Goal: Task Accomplishment & Management: Manage account settings

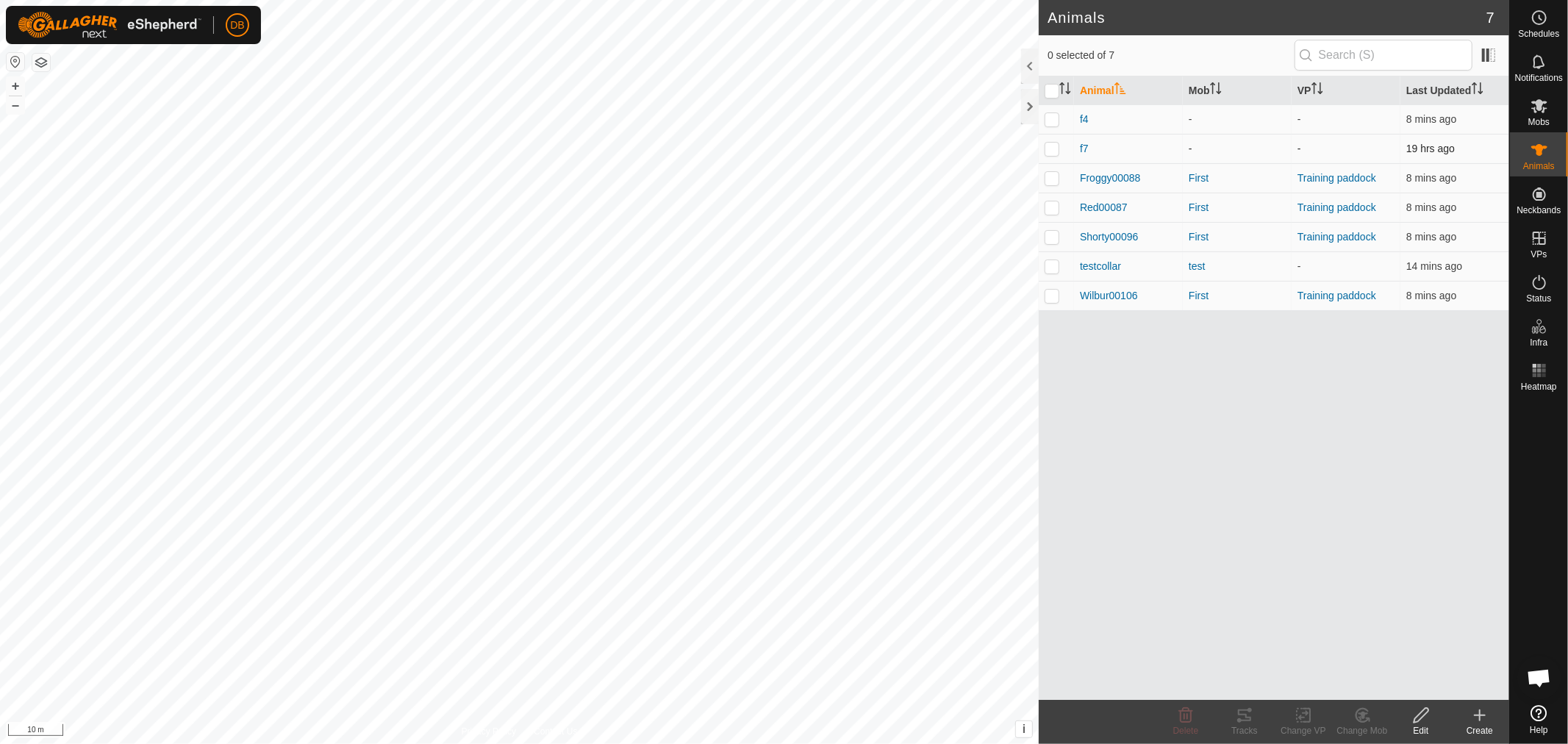
click at [1049, 145] on p-checkbox at bounding box center [1052, 148] width 15 height 12
checkbox input "true"
click at [1545, 66] on icon at bounding box center [1538, 61] width 17 height 17
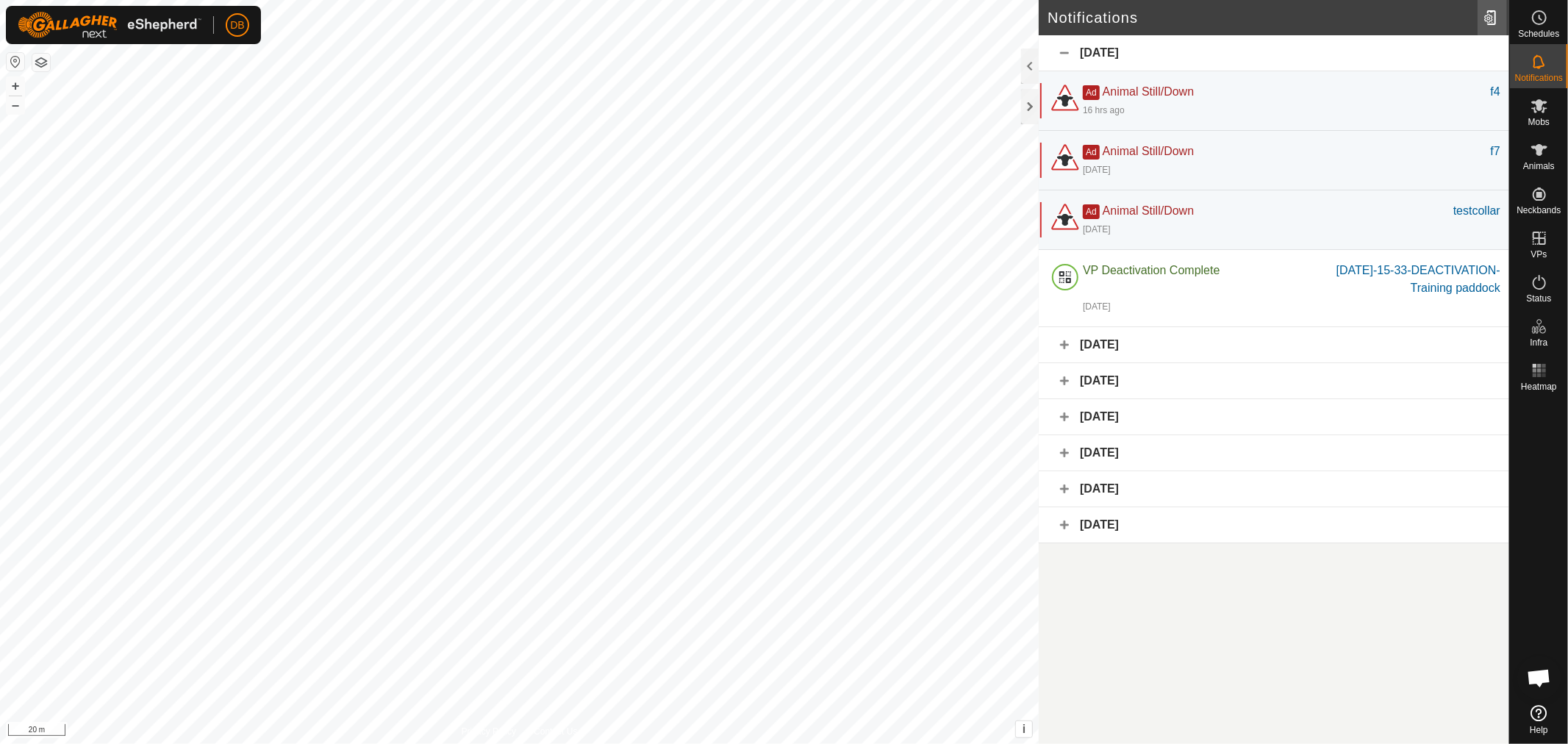
click at [1486, 17] on div at bounding box center [1492, 17] width 30 height 41
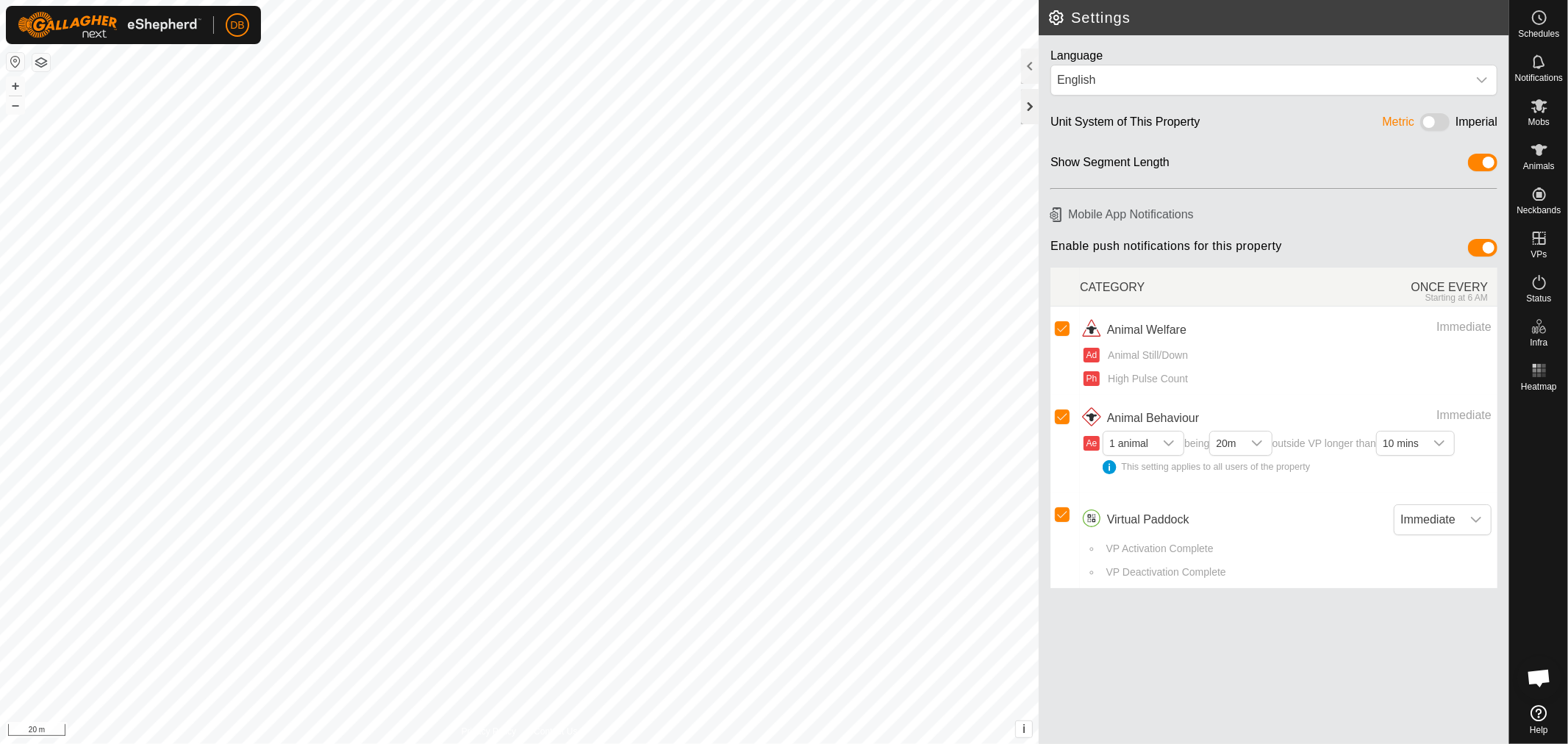
click at [1029, 110] on div at bounding box center [1029, 106] width 17 height 35
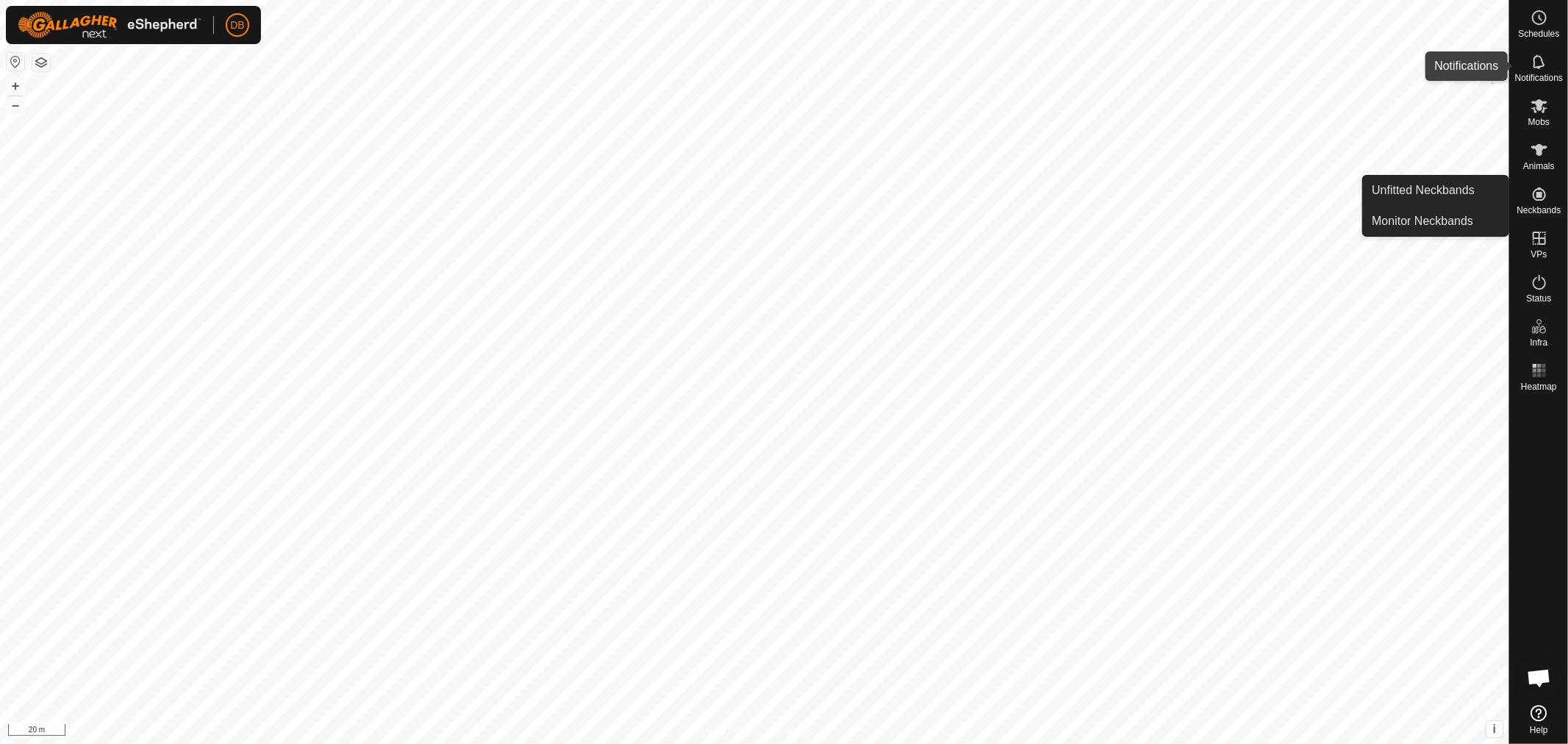
click at [1537, 64] on icon at bounding box center [1538, 61] width 17 height 17
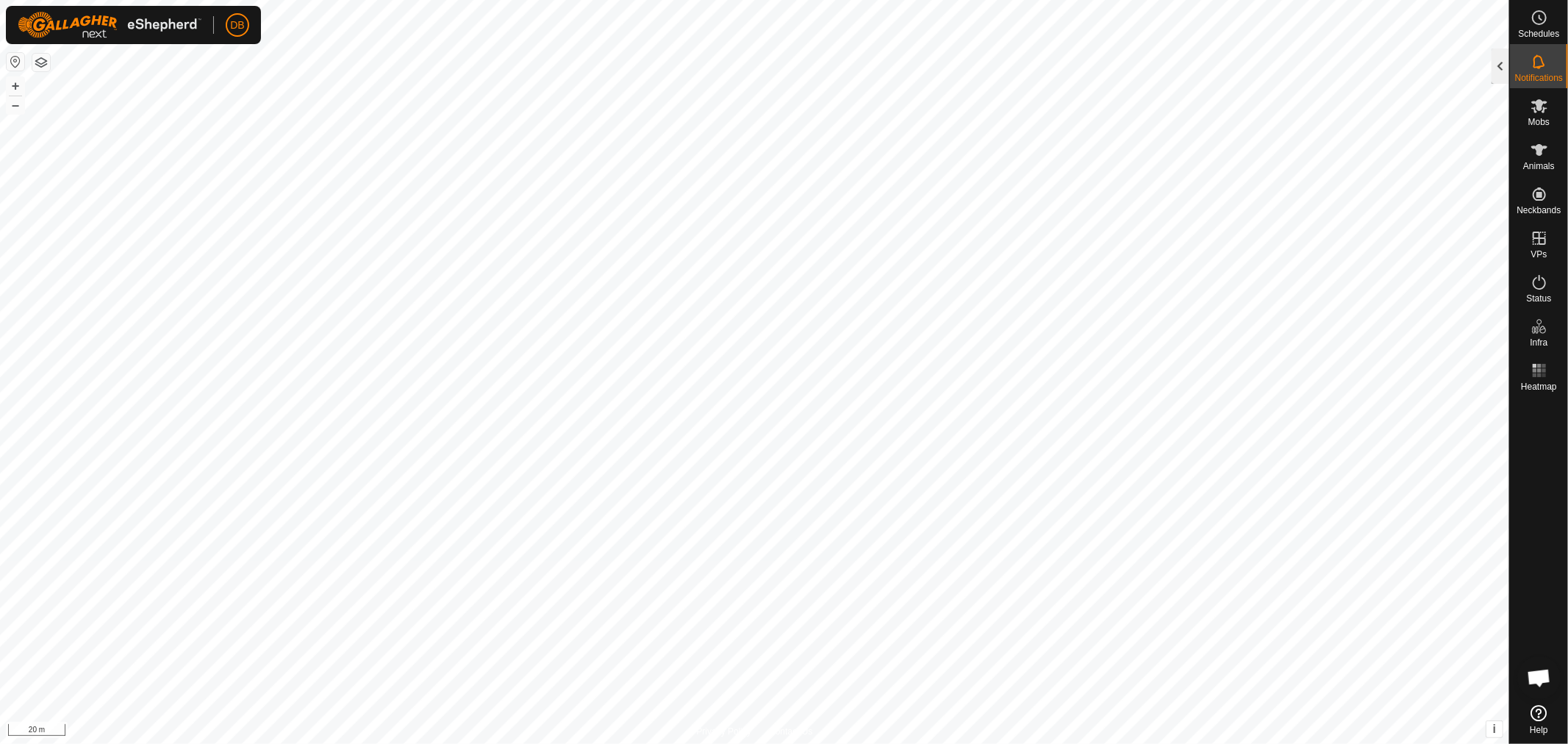
click at [1496, 64] on div at bounding box center [1500, 66] width 17 height 35
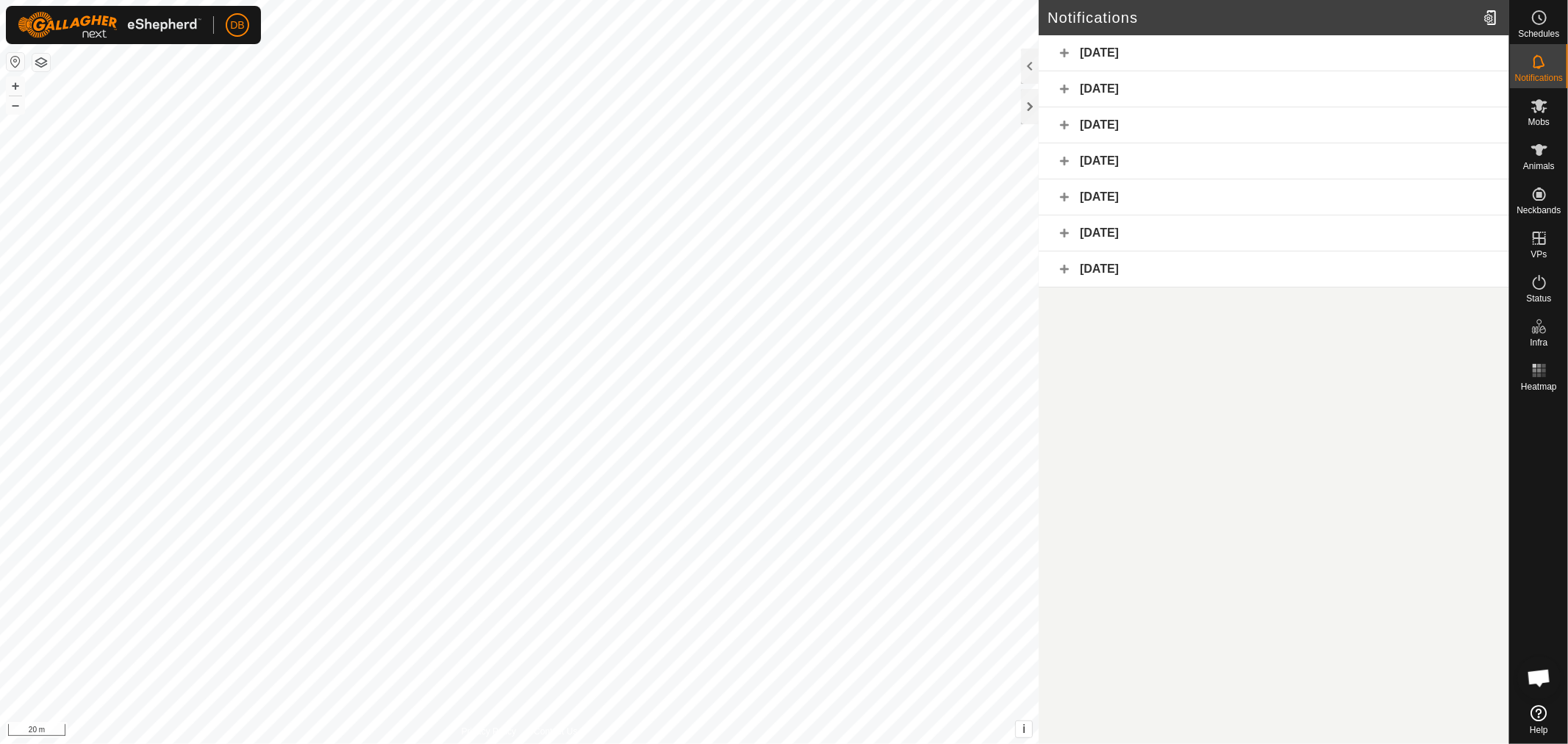
click at [1062, 49] on div "Yesterday" at bounding box center [1273, 54] width 470 height 36
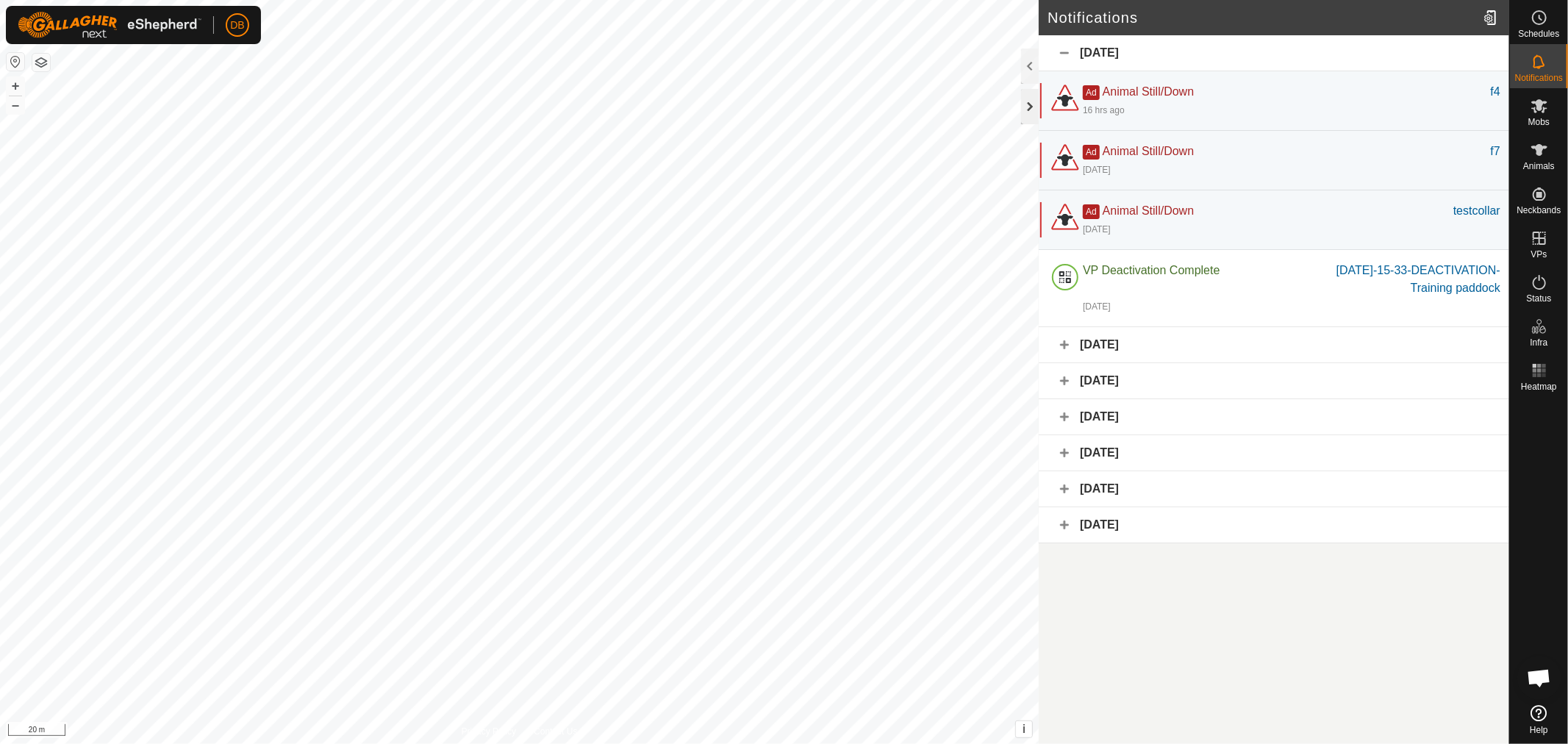
click at [1028, 98] on div at bounding box center [1029, 106] width 17 height 35
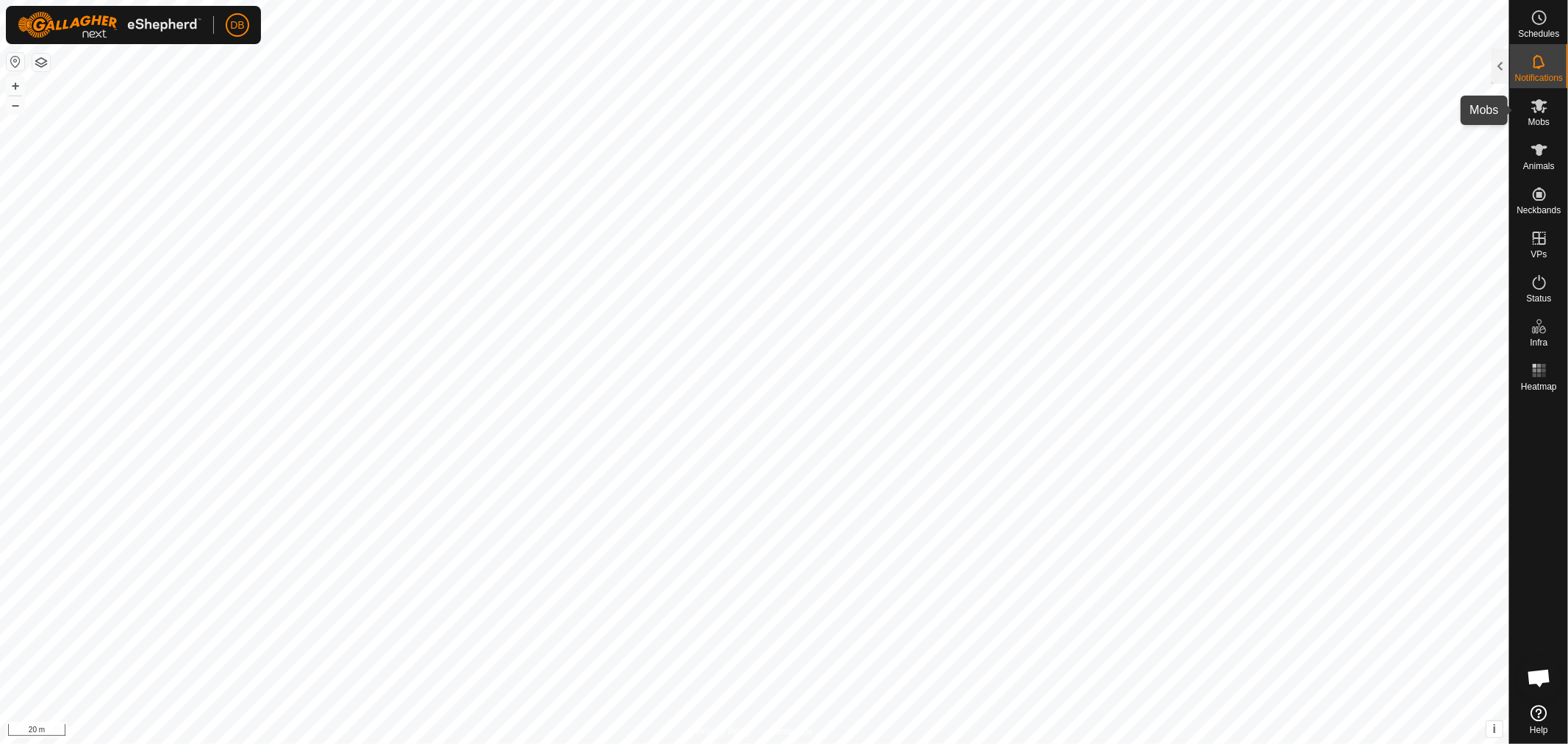
click at [1539, 115] on es-mob-svg-icon at bounding box center [1539, 105] width 26 height 24
click at [1546, 159] on es-animals-svg-icon at bounding box center [1539, 150] width 26 height 24
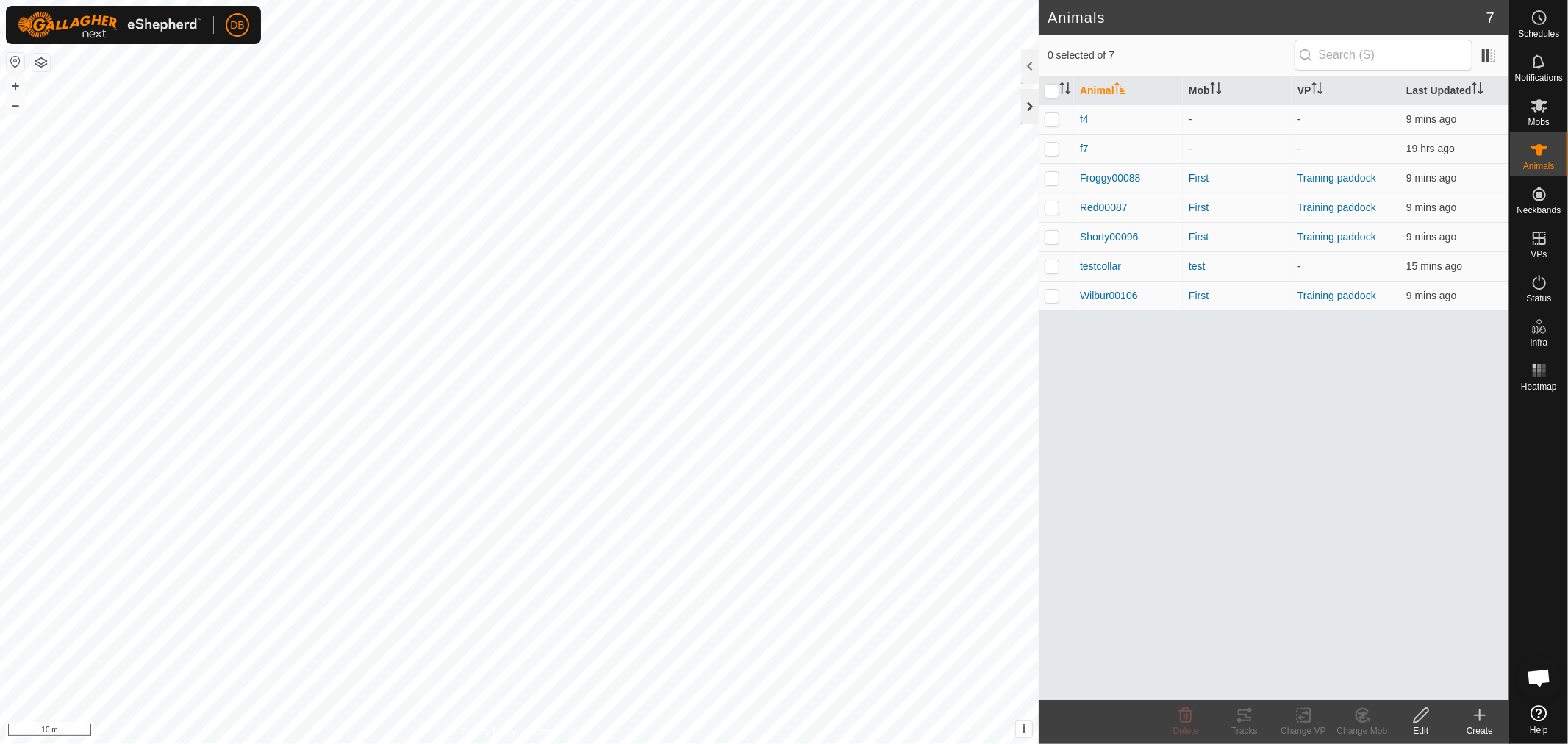
click at [1033, 105] on div at bounding box center [1029, 106] width 17 height 35
